Goal: Task Accomplishment & Management: Complete application form

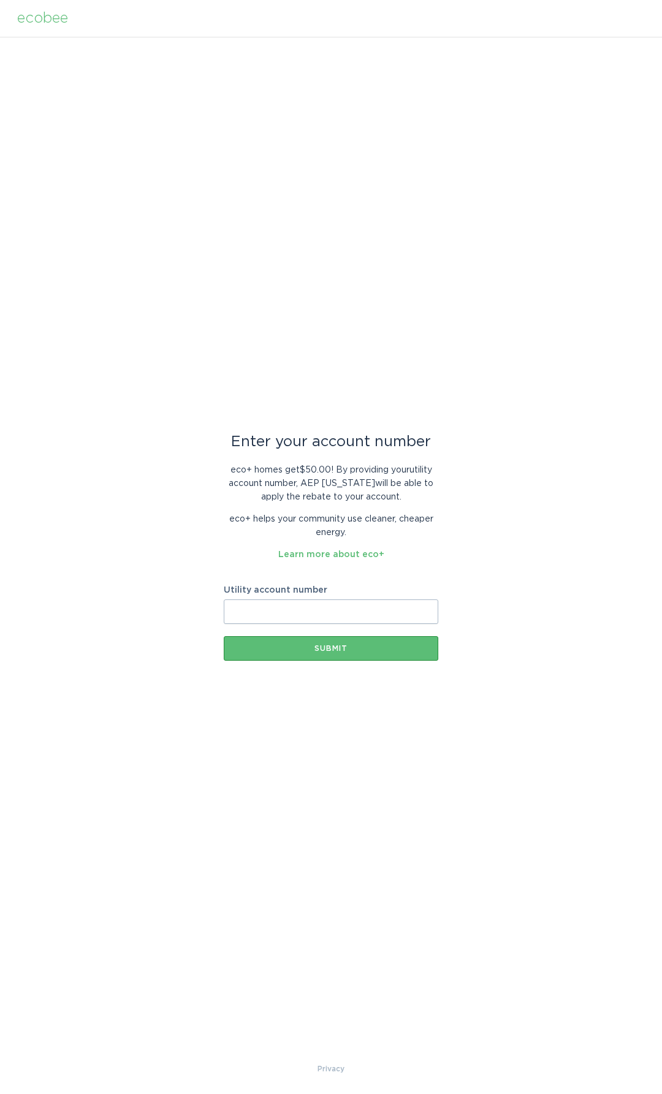
paste input "078-277-598-4-1"
type input "078-277-598-4-1"
click at [328, 651] on div "Submit" at bounding box center [331, 648] width 202 height 7
